Goal: Contribute content

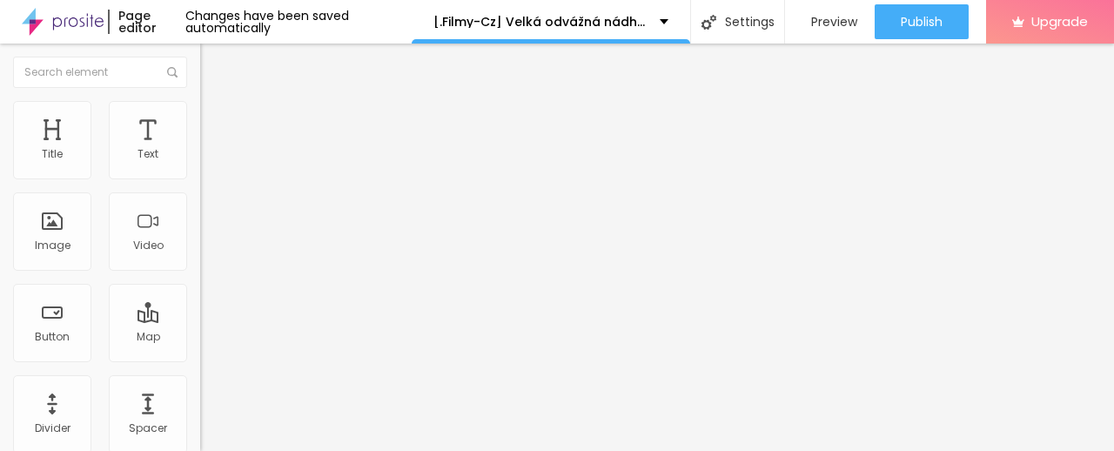
click at [200, 150] on span "Add image" at bounding box center [235, 142] width 71 height 15
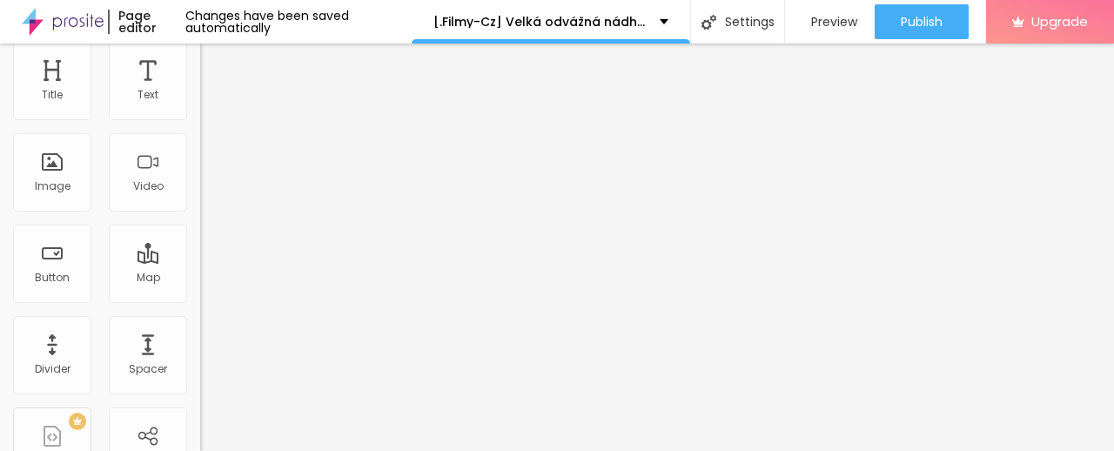
scroll to position [86, 0]
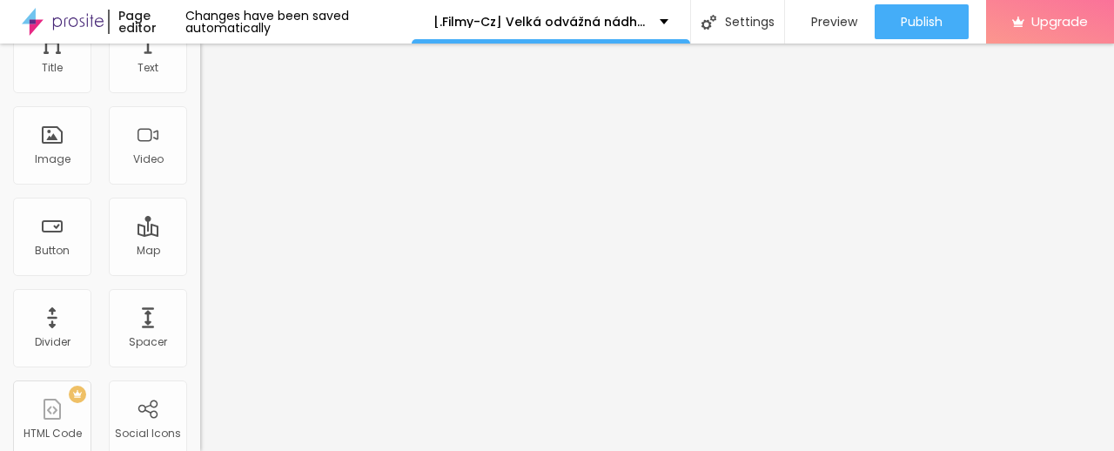
drag, startPoint x: 77, startPoint y: 379, endPoint x: 0, endPoint y: 421, distance: 88.4
click at [200, 312] on div "Change image Image description (Alt) Align Aspect Ratio Original Cinema 16:9 De…" at bounding box center [300, 181] width 200 height 262
paste input "[URL][DOMAIN_NAME]"
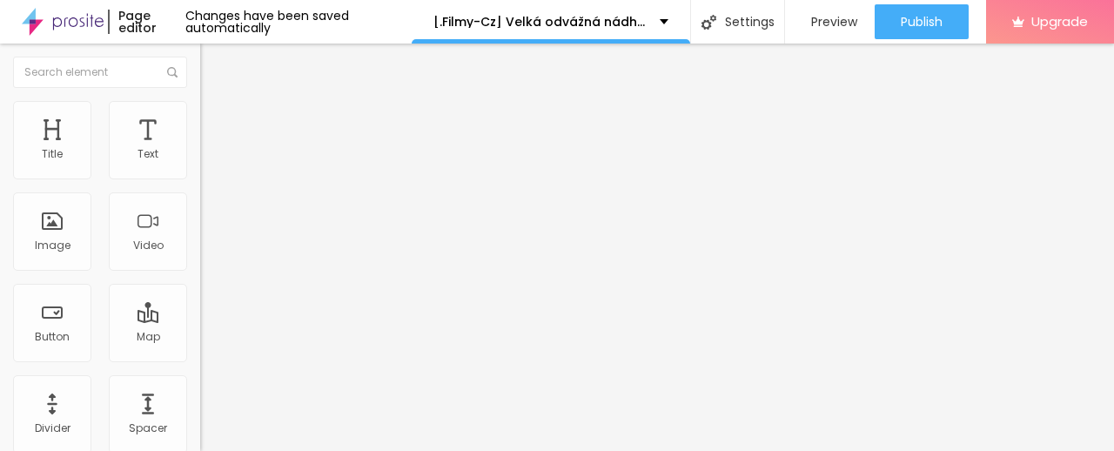
type input "[URL][DOMAIN_NAME]"
click at [213, 70] on img "button" at bounding box center [220, 64] width 14 height 14
drag, startPoint x: 93, startPoint y: 199, endPoint x: 0, endPoint y: 253, distance: 107.6
click at [200, 253] on div "Text Click me Align Size Default Small Default Big Link URL https:// Open in ne…" at bounding box center [300, 262] width 200 height 253
paste input "✅ » Sledujte ➤ ► Velká odvážná nádherná cesta (2025) — Film Onlin"
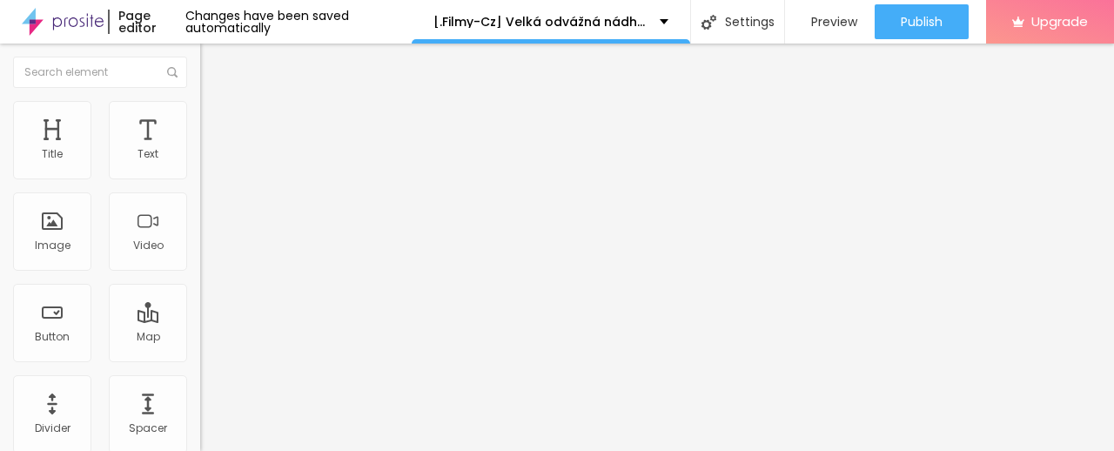
scroll to position [0, 212]
type input "✅ » Sledujte ➤ ► Velká odvážná nádherná cesta (2025) — Film Online"
drag, startPoint x: 108, startPoint y: 232, endPoint x: 98, endPoint y: 232, distance: 9.6
click at [200, 210] on div at bounding box center [300, 203] width 200 height 14
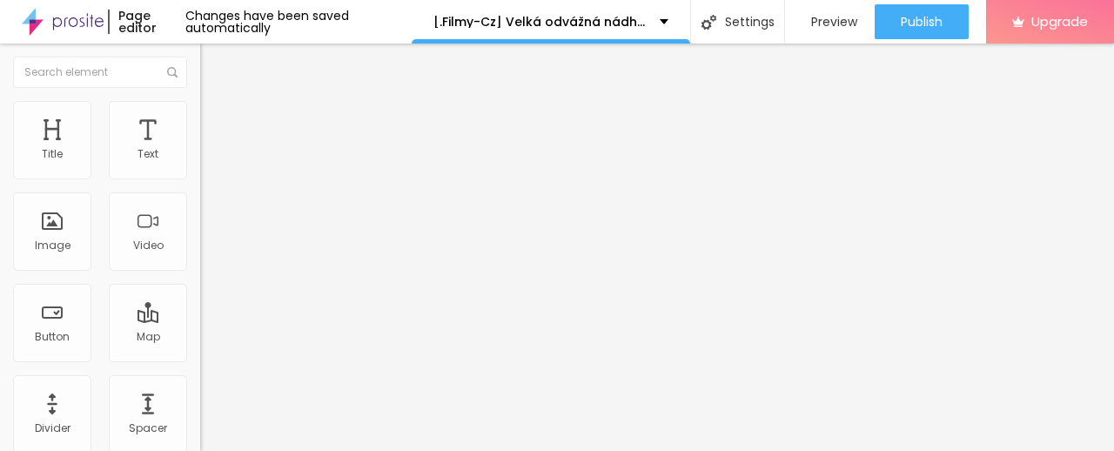
click at [200, 359] on input "https://" at bounding box center [304, 349] width 209 height 17
paste input "[DOMAIN_NAME]/sk/movie/1241921/a-big-bold-beautiful-journey.alboom"
type input "[URL][DOMAIN_NAME]"
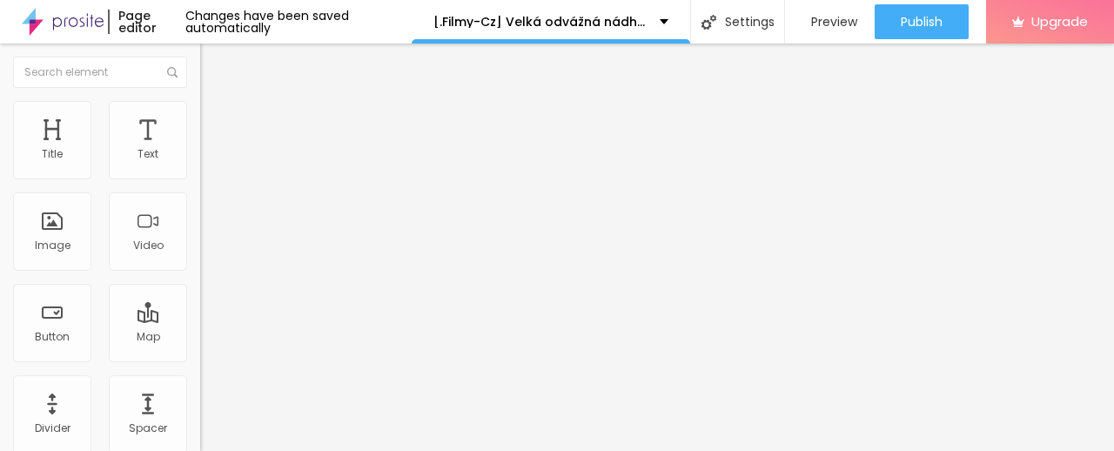
scroll to position [0, 0]
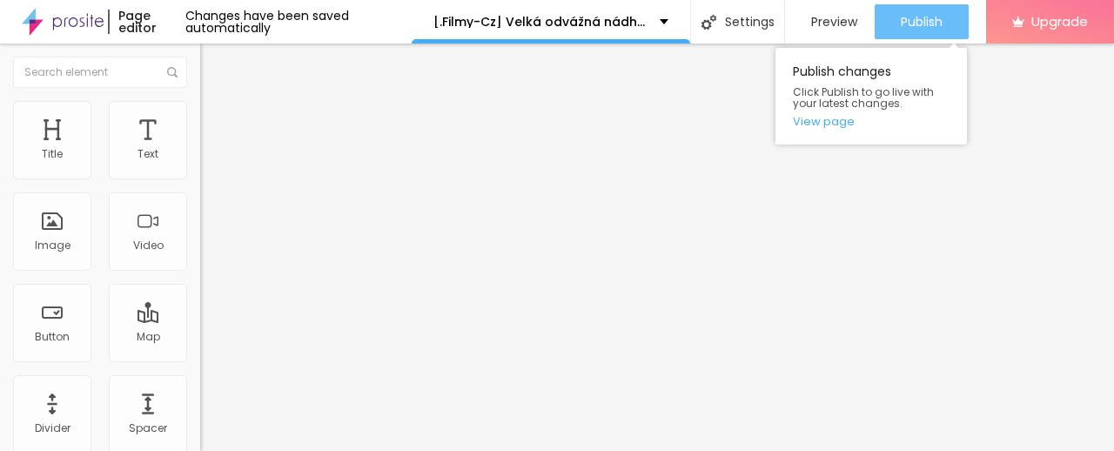
click at [933, 16] on span "Publish" at bounding box center [922, 22] width 42 height 14
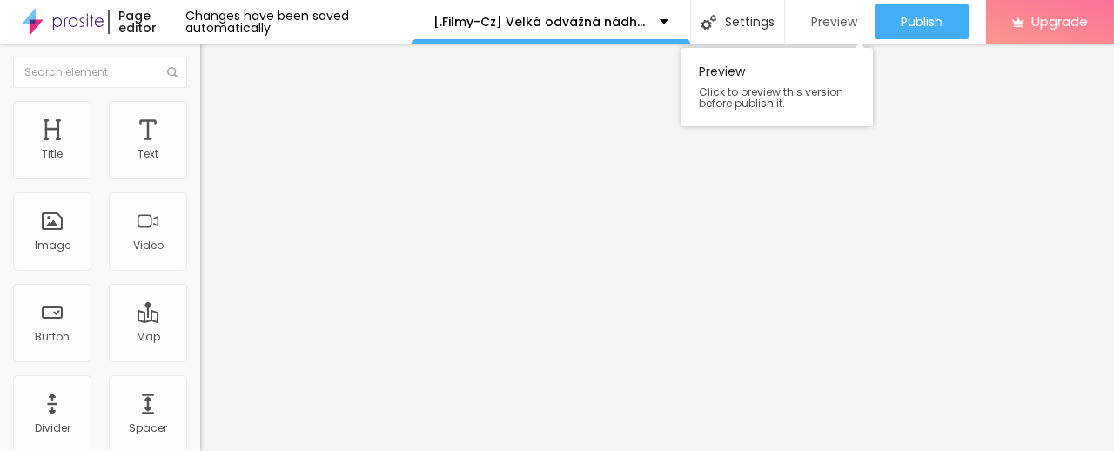
click at [819, 17] on span "Preview" at bounding box center [834, 22] width 46 height 14
click at [213, 58] on img "button" at bounding box center [220, 64] width 14 height 14
click at [80, 25] on img at bounding box center [63, 22] width 82 height 44
